Goal: Task Accomplishment & Management: Complete application form

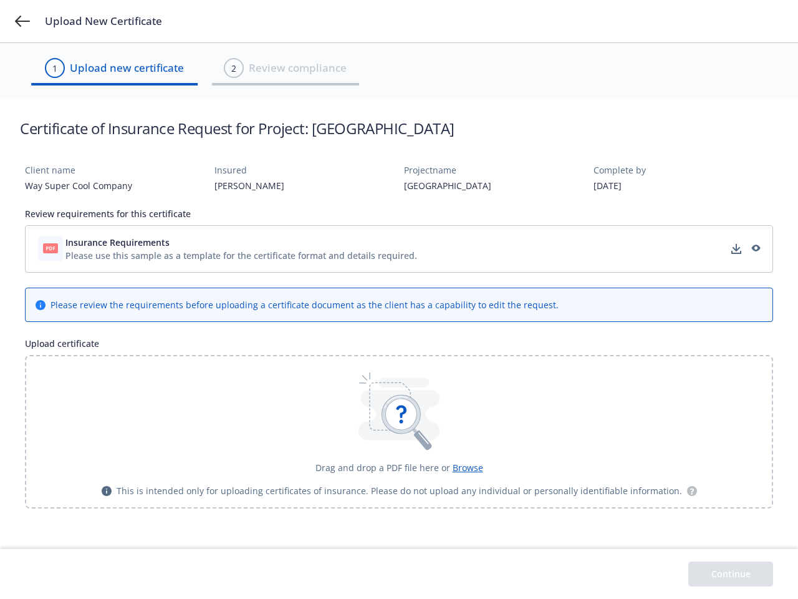
click at [399, 299] on div "Please review the requirements before uploading a certificate document as the c…" at bounding box center [304, 304] width 508 height 13
click at [22, 21] on icon at bounding box center [22, 21] width 15 height 11
click at [399, 249] on div "Please use this sample as a template for the certificate format and details req…" at bounding box center [241, 255] width 352 height 13
click at [241, 242] on span "Insurance Requirements" at bounding box center [241, 242] width 352 height 13
